Goal: Transaction & Acquisition: Book appointment/travel/reservation

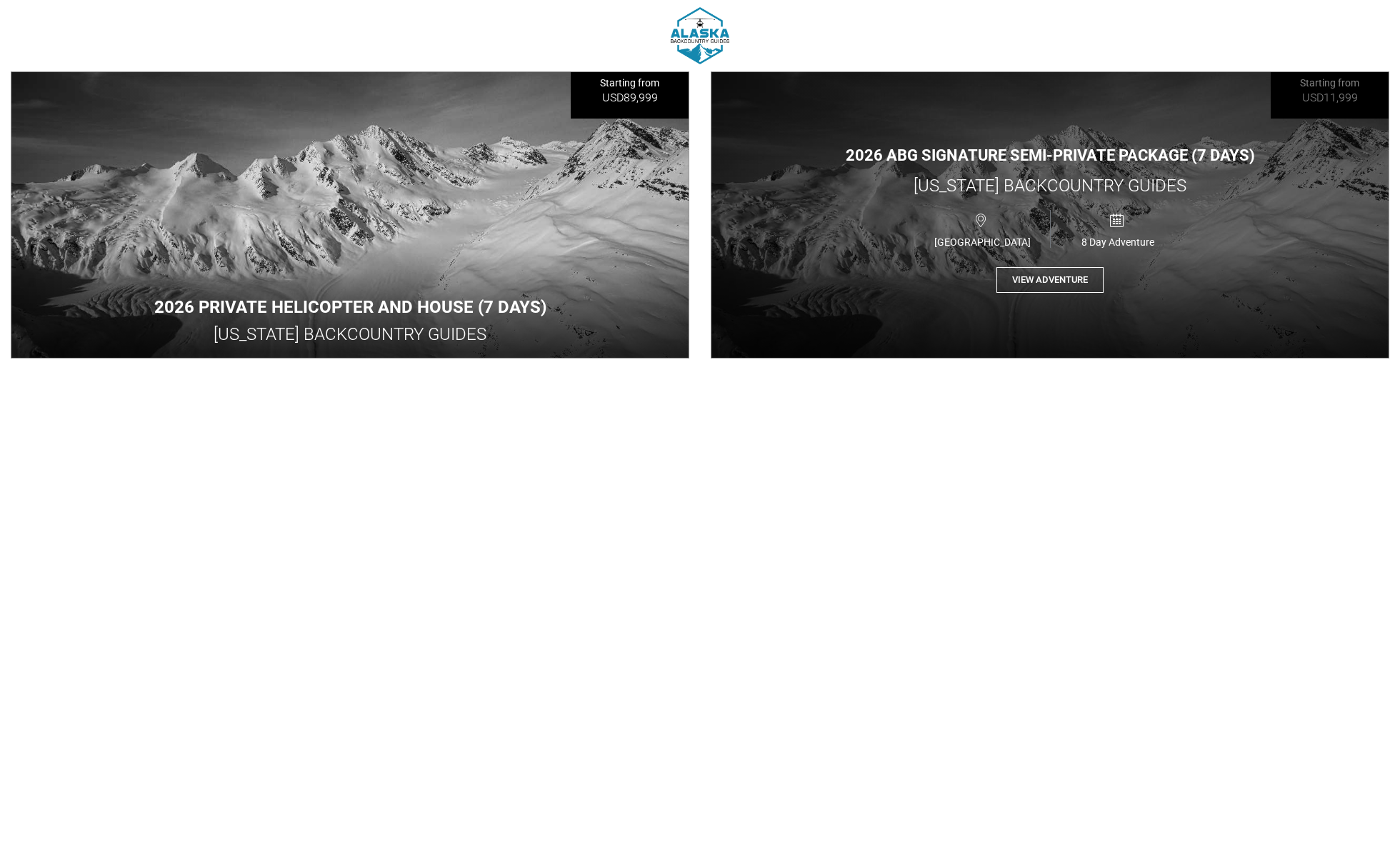
click at [1078, 289] on button "View Adventure" at bounding box center [1050, 280] width 108 height 27
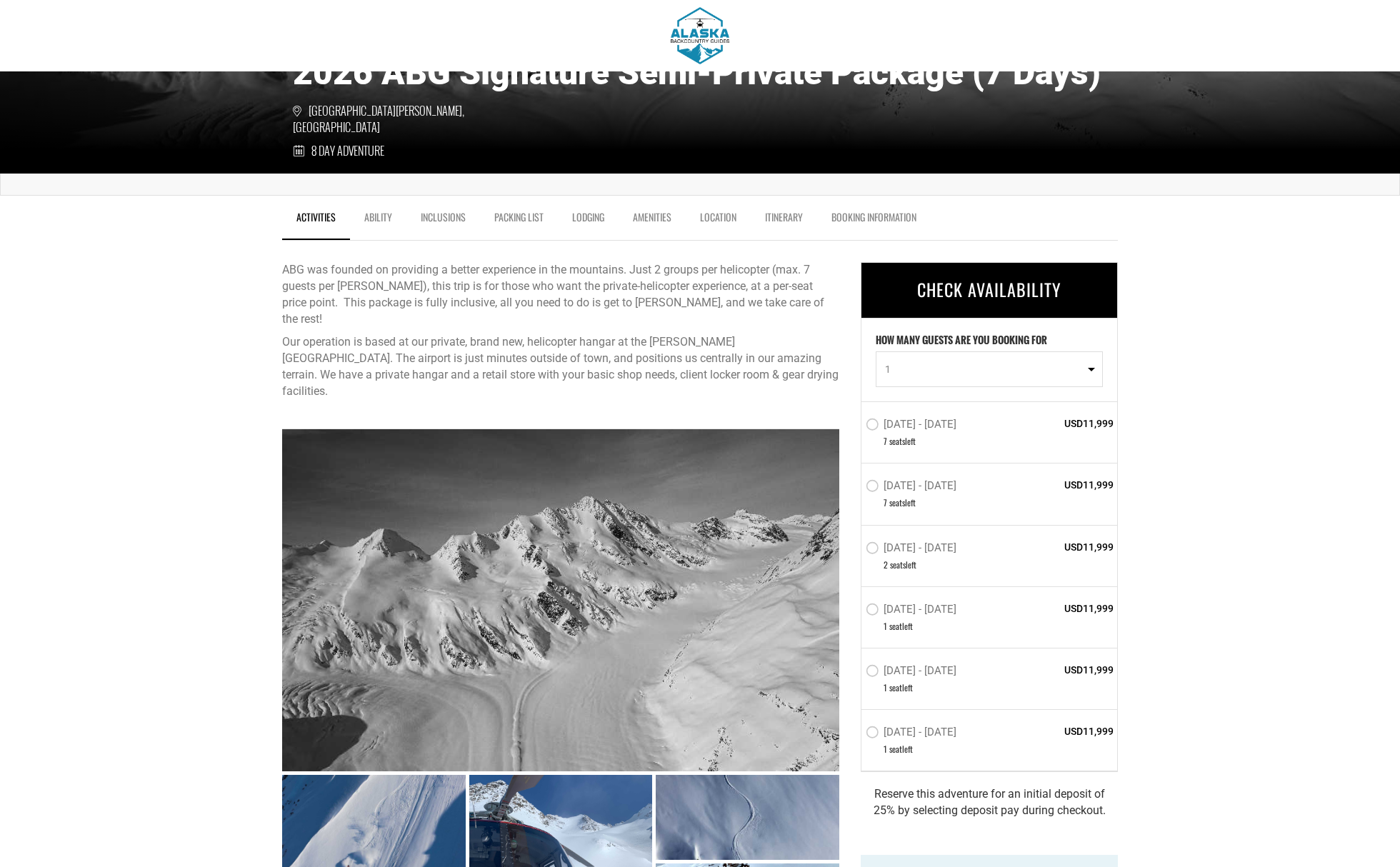
scroll to position [355, 0]
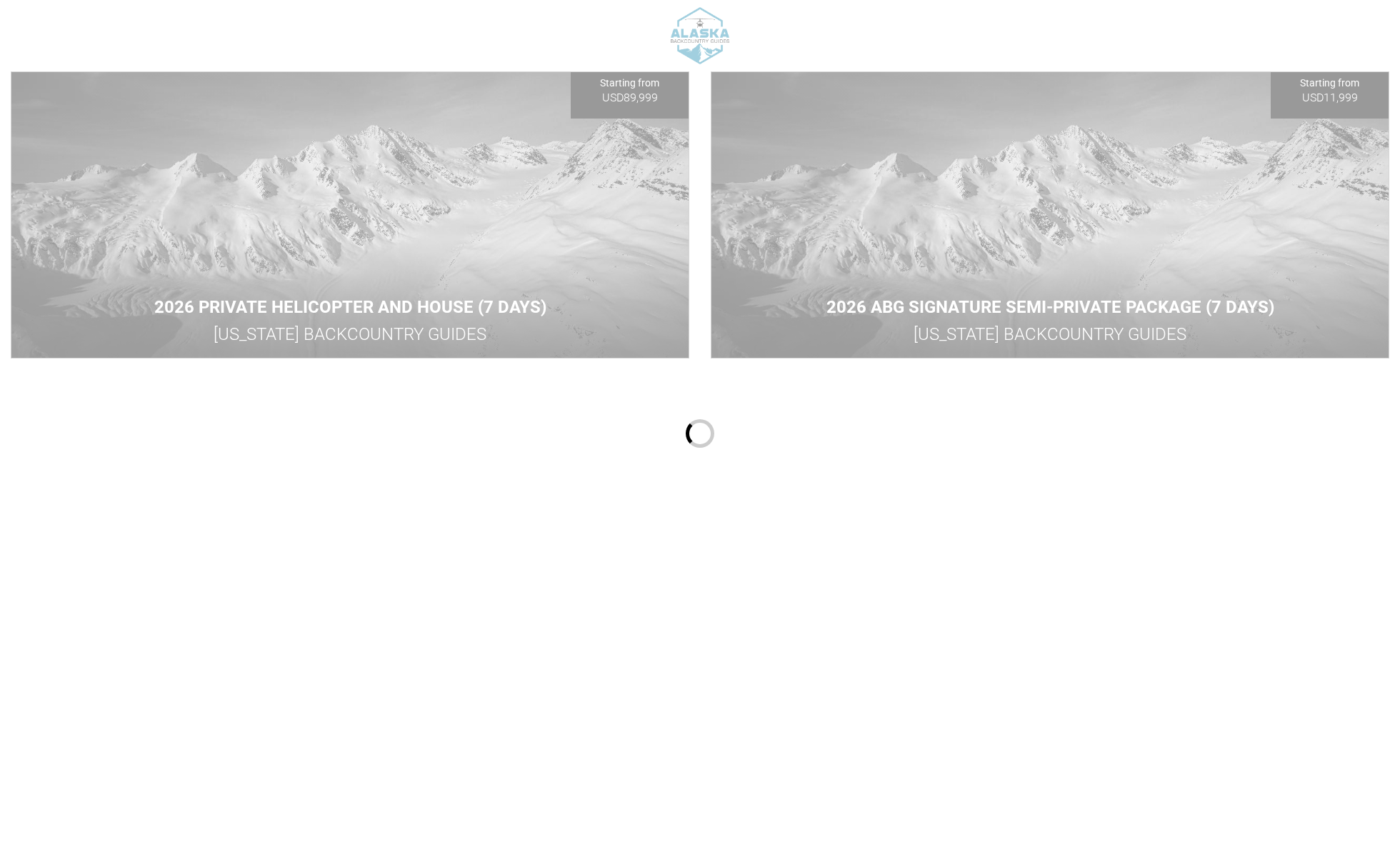
click at [536, 315] on div at bounding box center [700, 433] width 1400 height 867
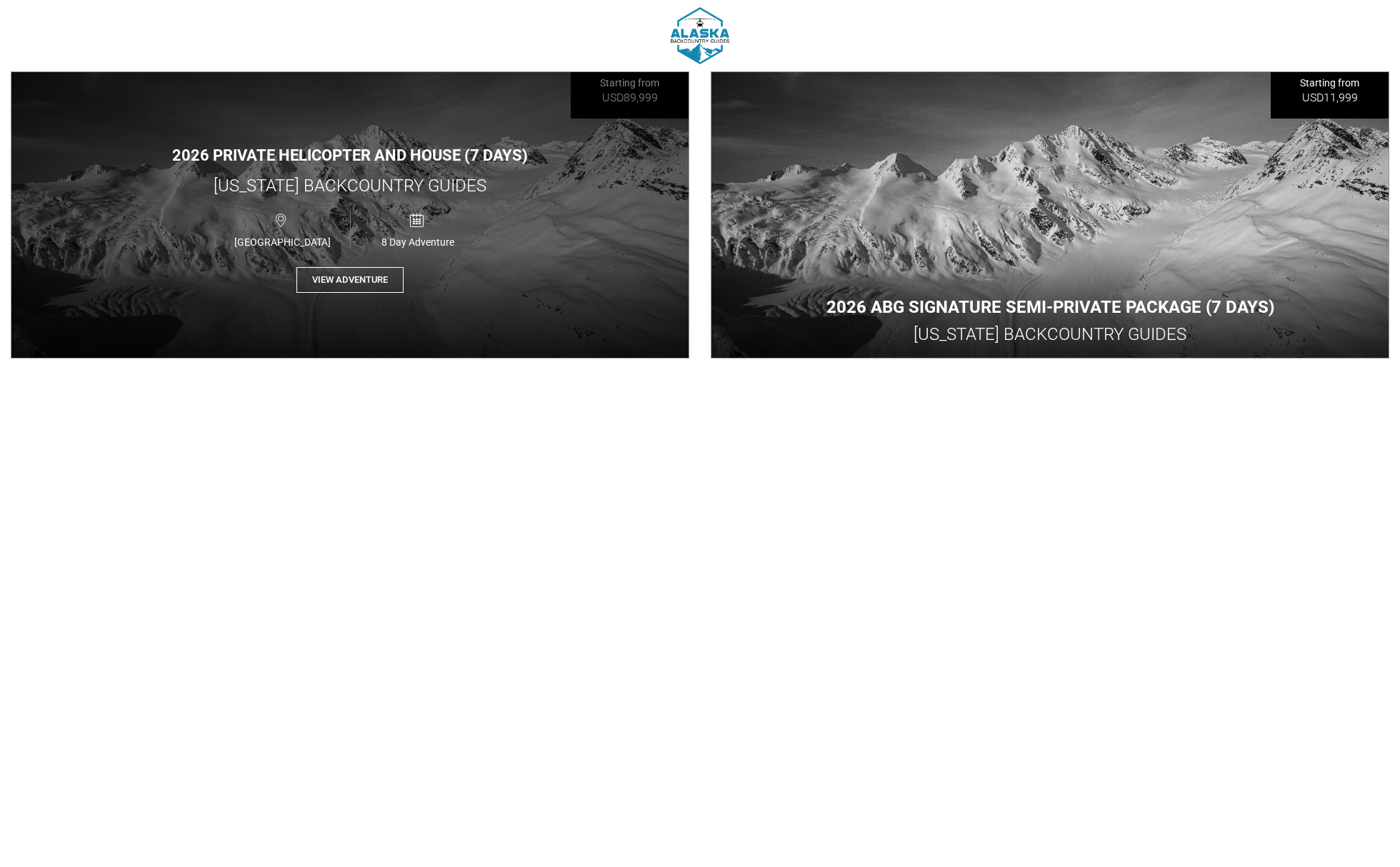
click at [376, 287] on button "View Adventure" at bounding box center [349, 280] width 108 height 27
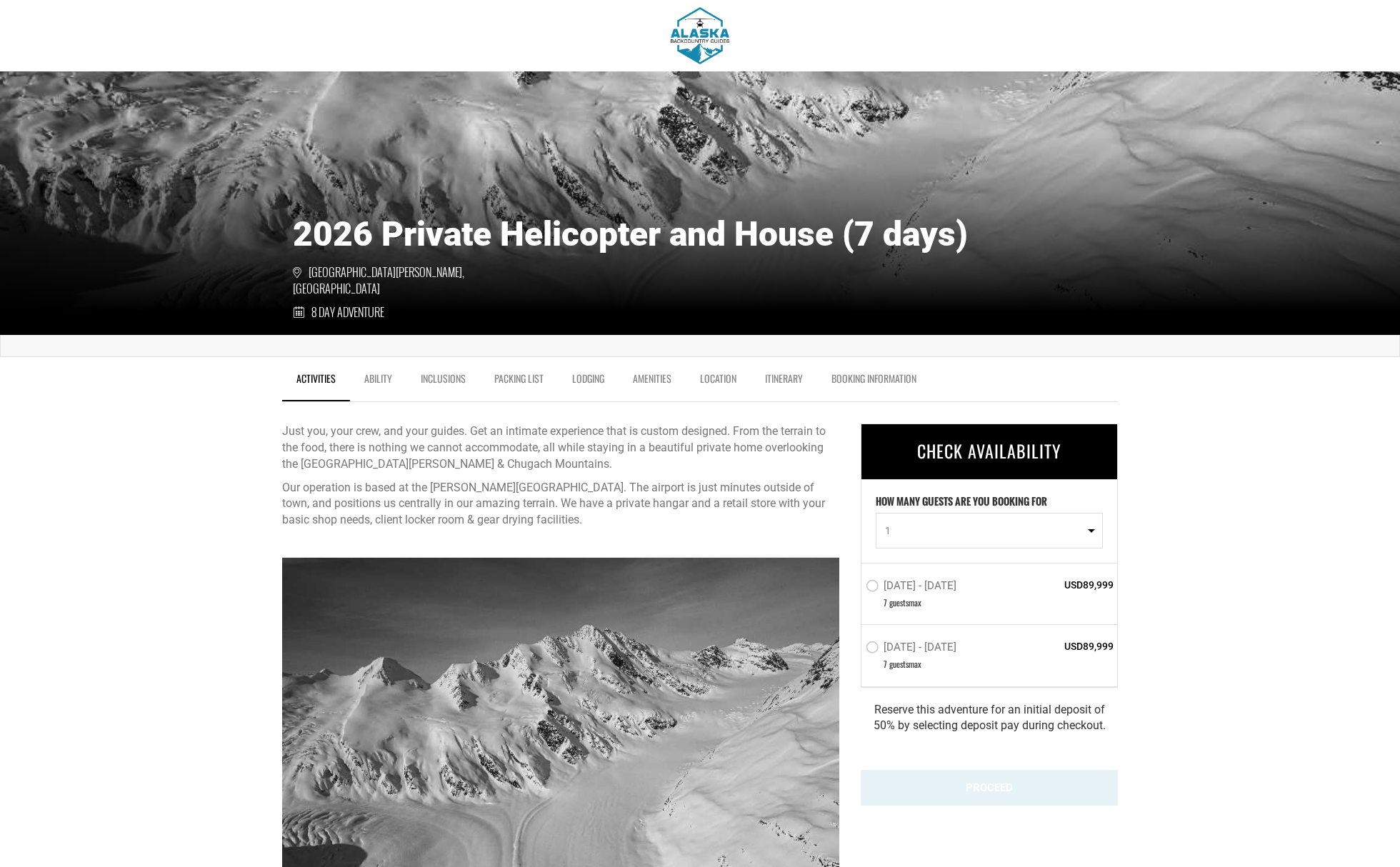
scroll to position [192, 0]
